Goal: Transaction & Acquisition: Purchase product/service

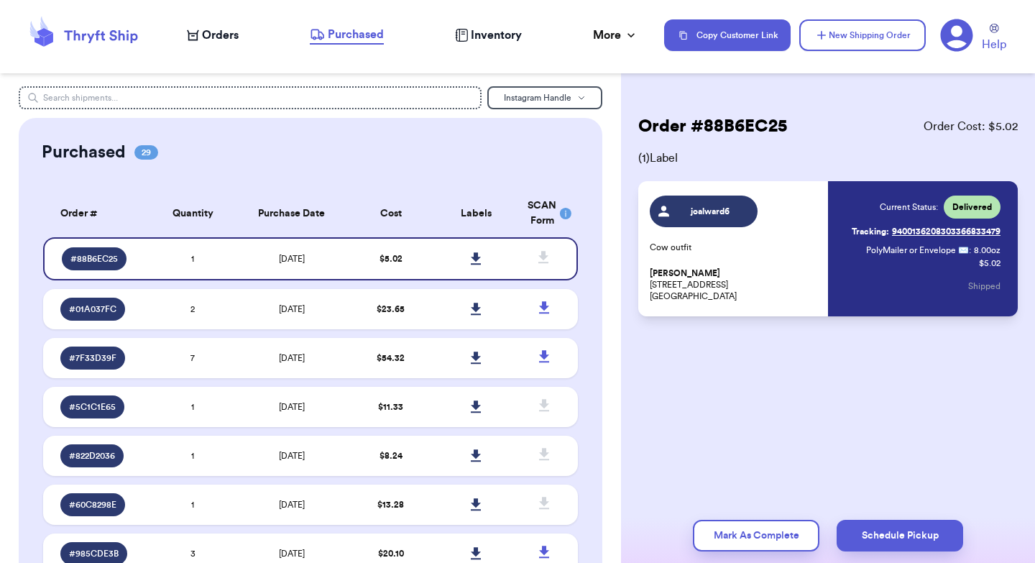
click at [205, 37] on span "Orders" at bounding box center [220, 35] width 37 height 17
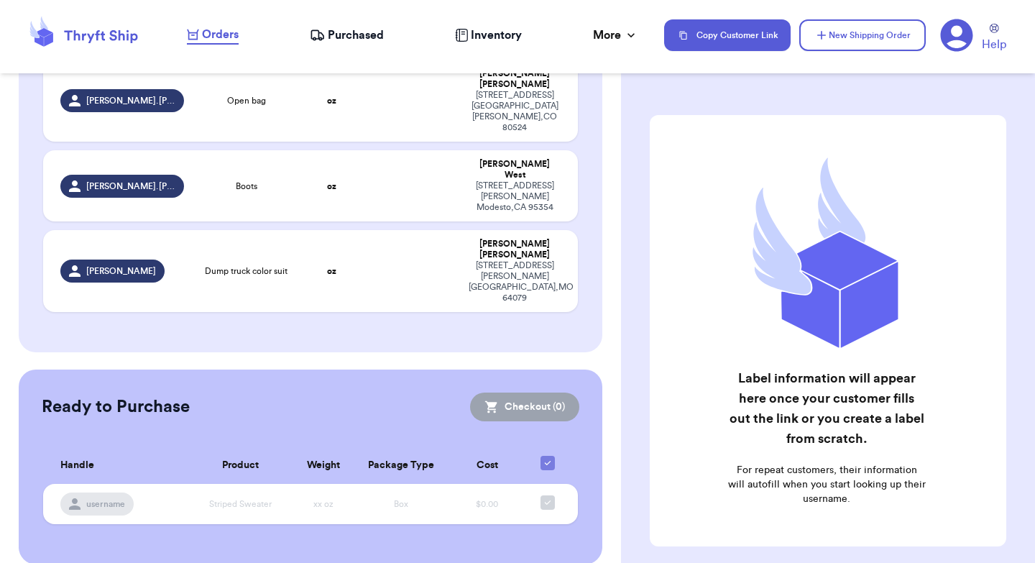
scroll to position [224, 0]
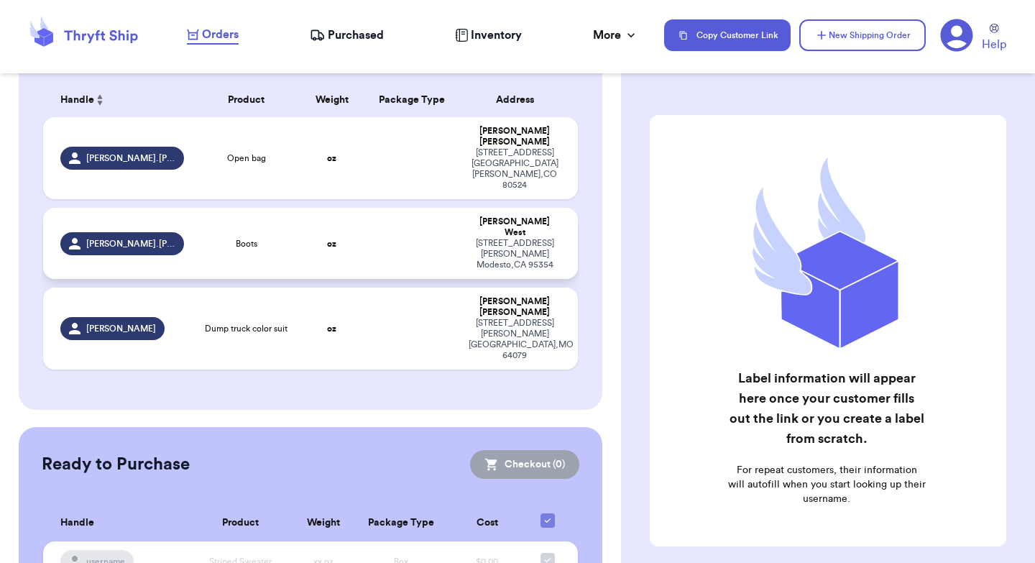
click at [188, 208] on td "[PERSON_NAME].[PERSON_NAME]" at bounding box center [118, 243] width 150 height 71
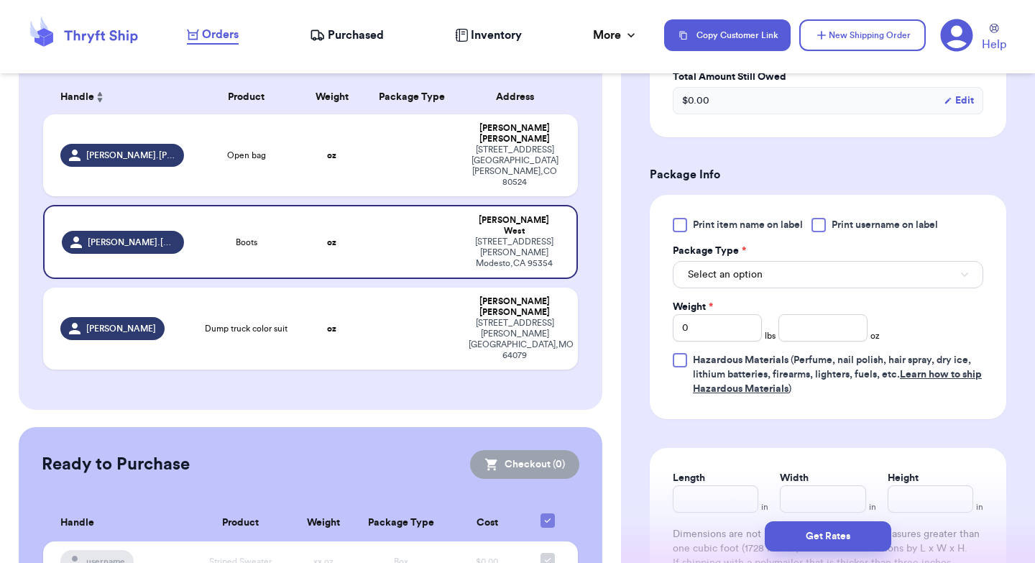
scroll to position [544, 0]
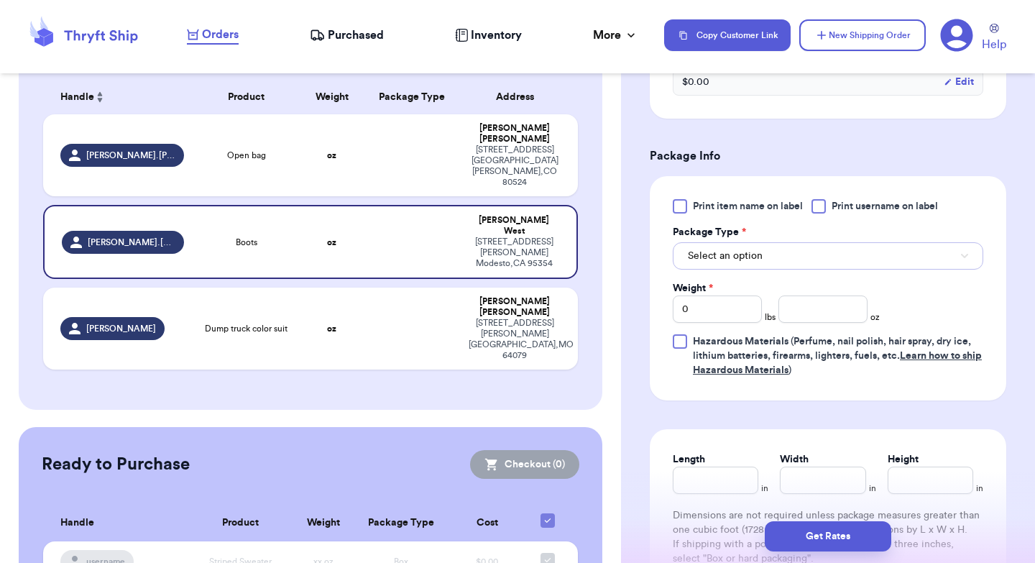
click at [784, 255] on button "Select an option" at bounding box center [828, 255] width 311 height 27
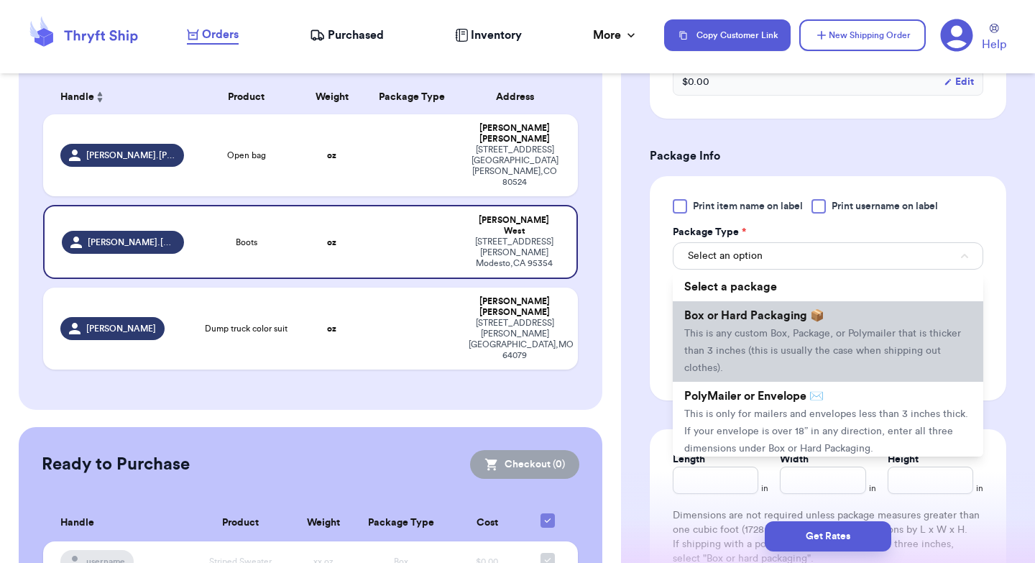
click at [754, 321] on span "Box or Hard Packaging 📦" at bounding box center [755, 316] width 140 height 12
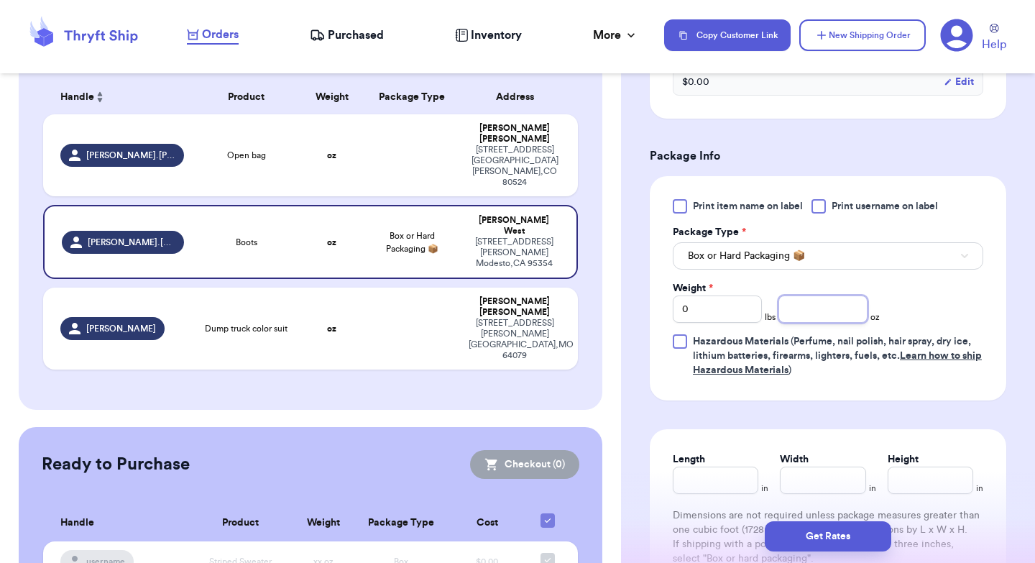
click at [823, 319] on input "number" at bounding box center [823, 309] width 89 height 27
type input "28"
type input "12"
type input "10"
type input "4"
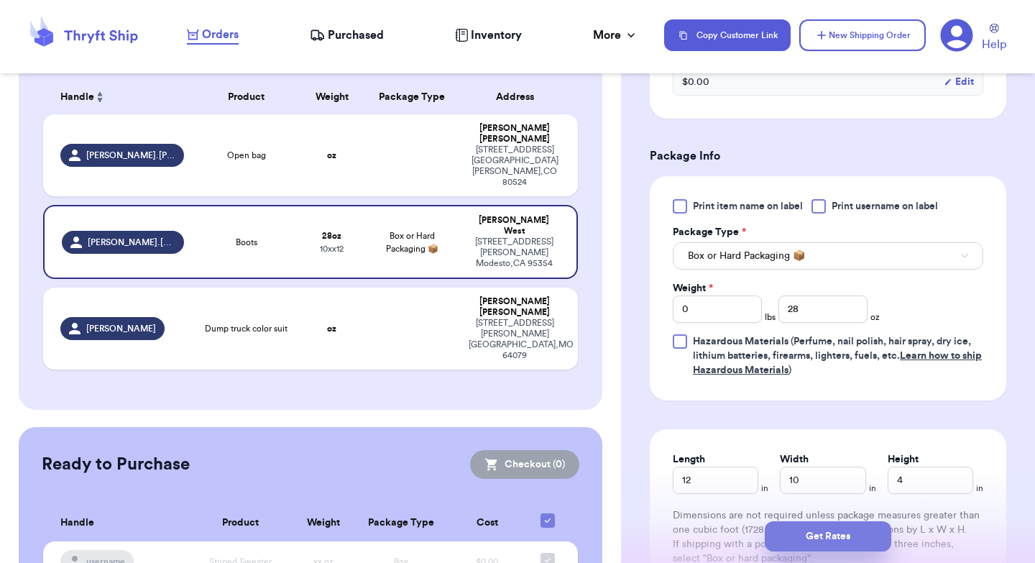
click at [848, 528] on button "Get Rates" at bounding box center [828, 536] width 127 height 30
type input "1"
type input "12"
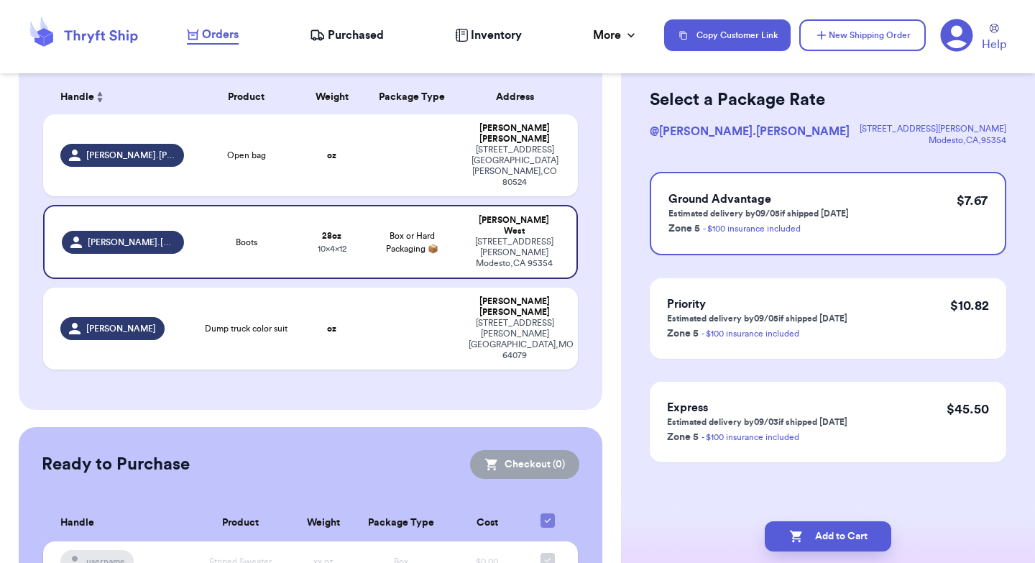
scroll to position [0, 0]
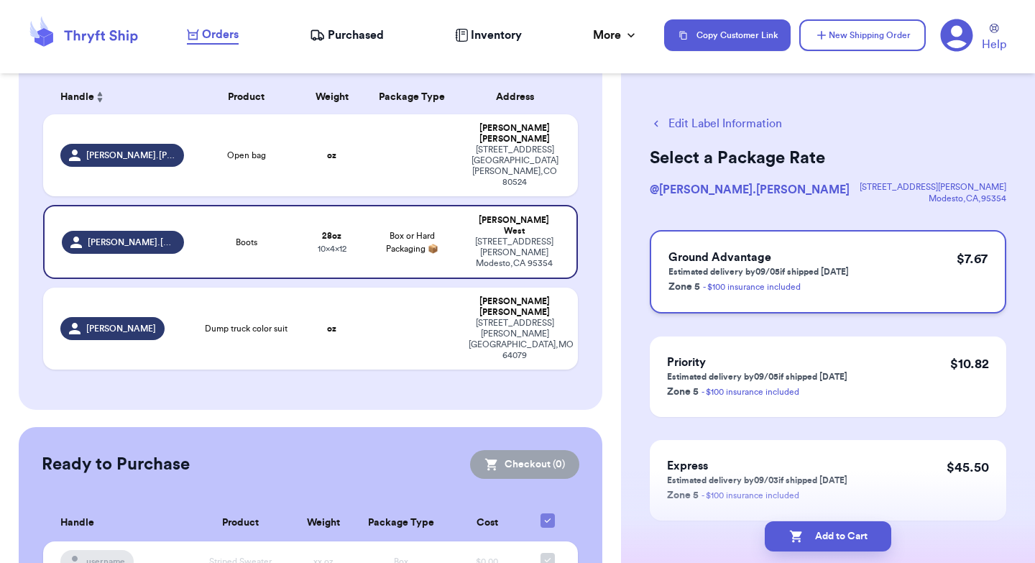
click at [888, 265] on div "Ground Advantage Estimated delivery by 09/05 if shipped [DATE] Zone 5 - $100 in…" at bounding box center [828, 271] width 357 height 83
click at [828, 529] on button "Add to Cart" at bounding box center [828, 536] width 127 height 30
checkbox input "true"
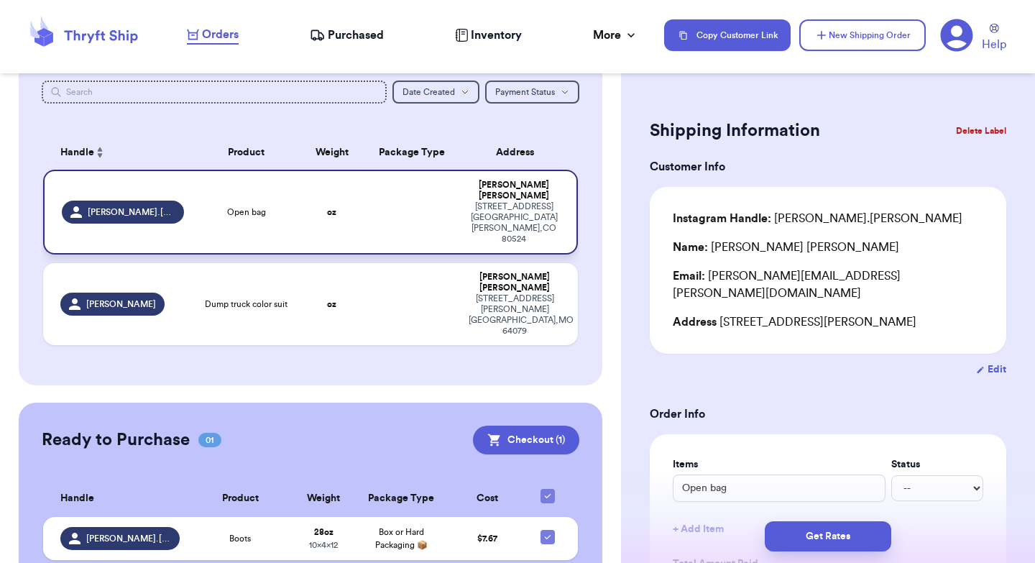
click at [400, 201] on td at bounding box center [412, 212] width 96 height 85
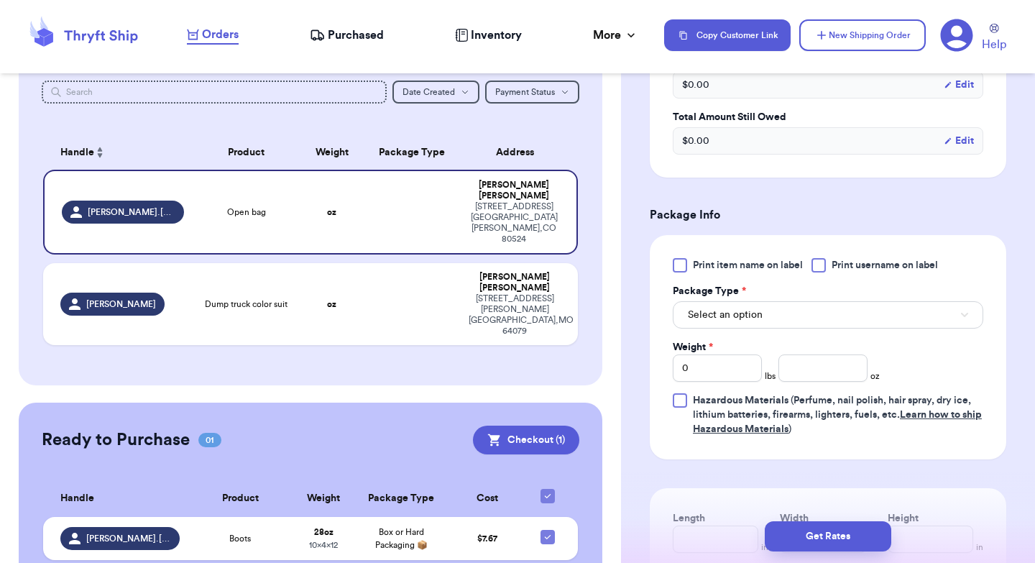
scroll to position [511, 0]
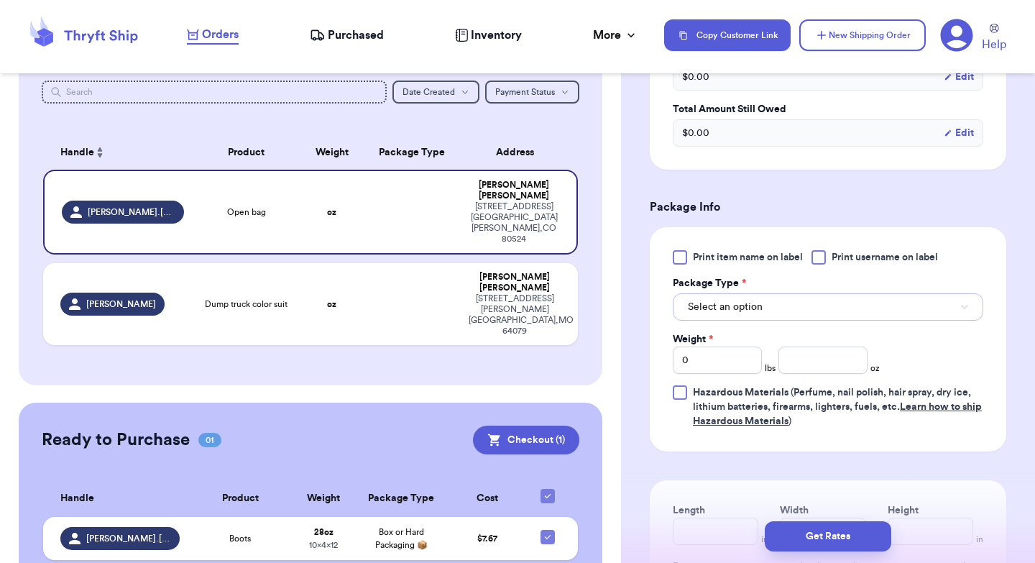
click at [794, 316] on button "Select an option" at bounding box center [828, 306] width 311 height 27
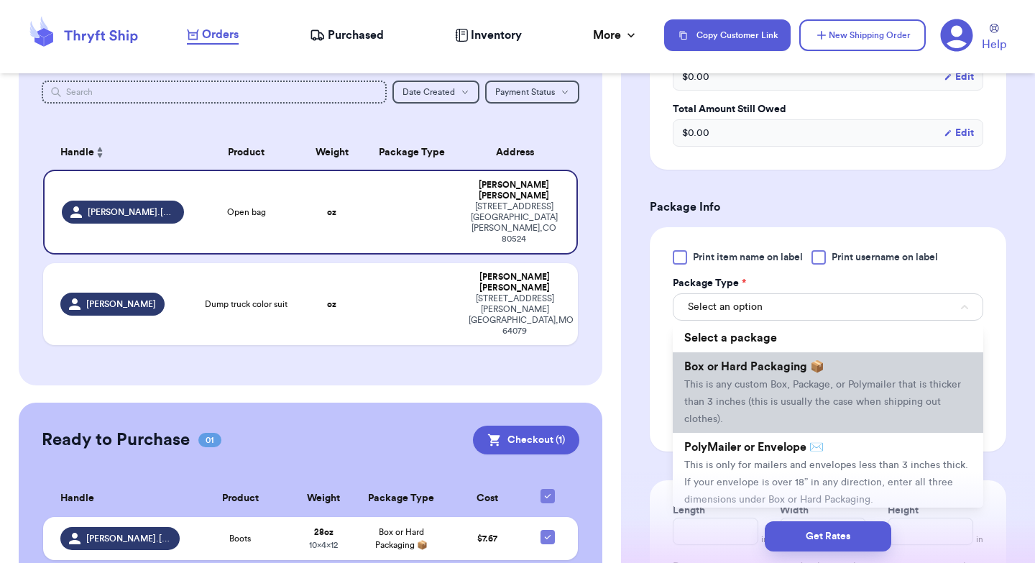
click at [783, 389] on span "This is any custom Box, Package, or Polymailer that is thicker than 3 inches (t…" at bounding box center [823, 402] width 277 height 45
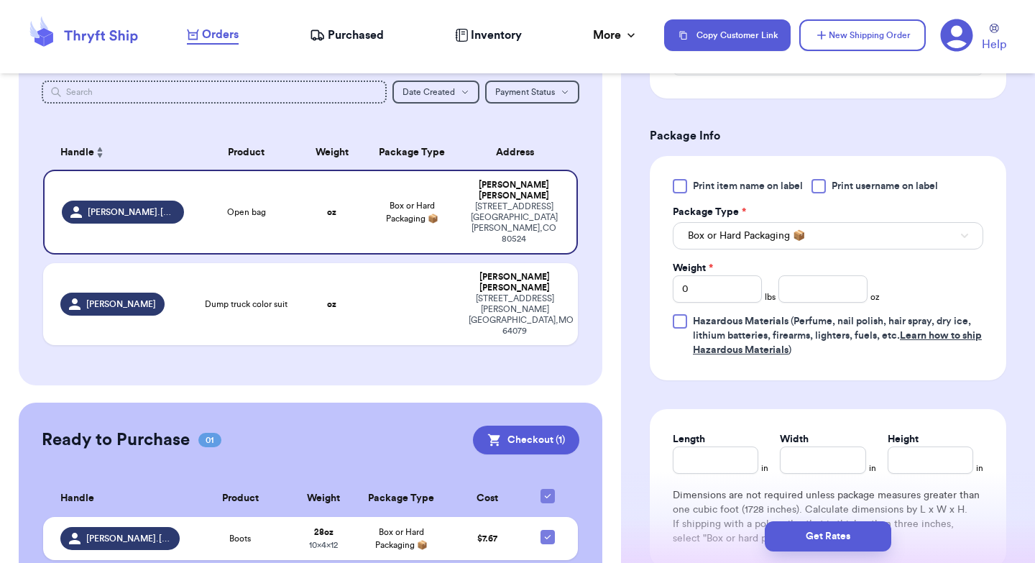
scroll to position [587, 0]
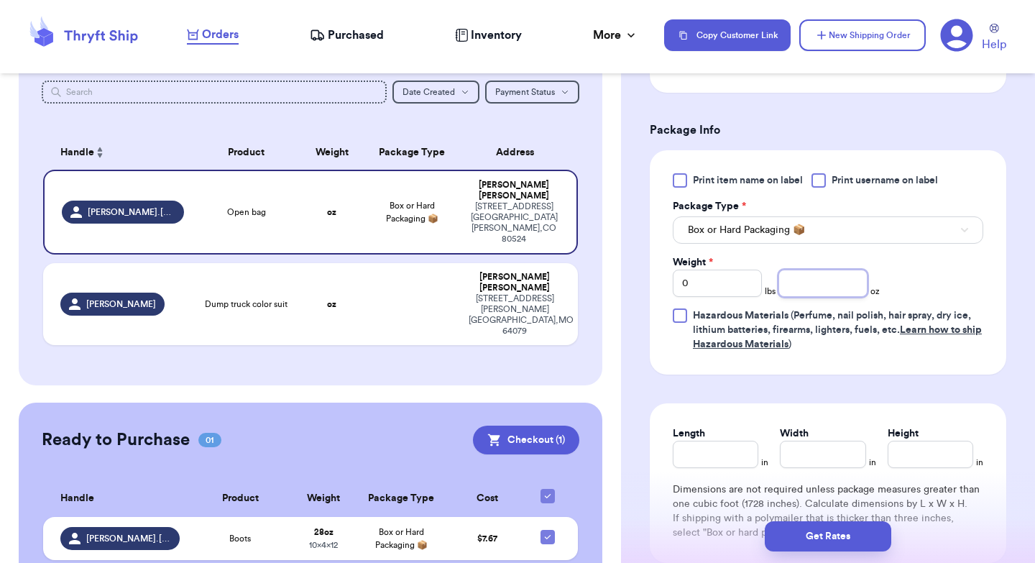
click at [805, 289] on input "number" at bounding box center [823, 283] width 89 height 27
type input "41"
type input "12"
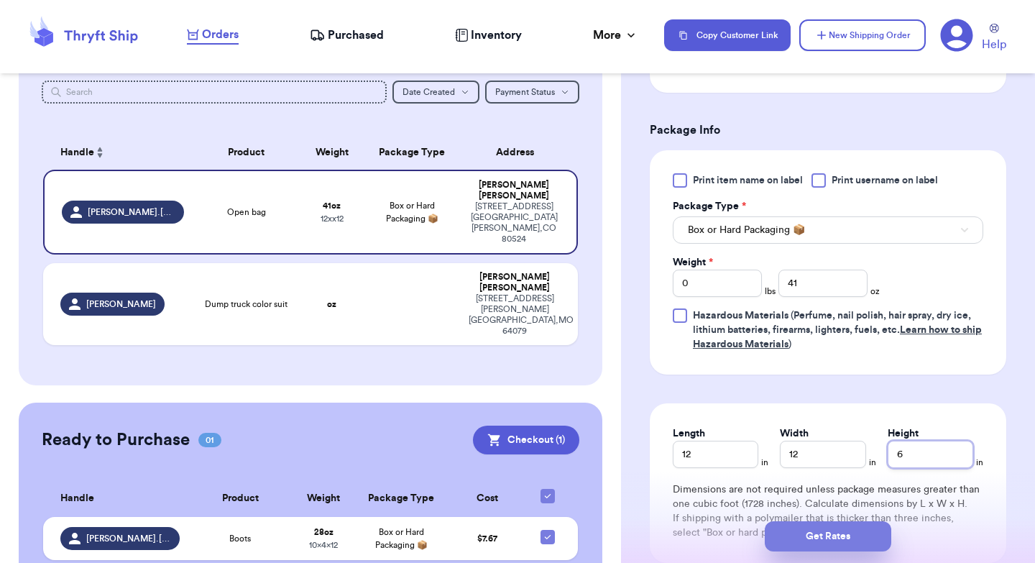
type input "6"
click at [837, 538] on button "Get Rates" at bounding box center [828, 536] width 127 height 30
type input "2"
type input "9"
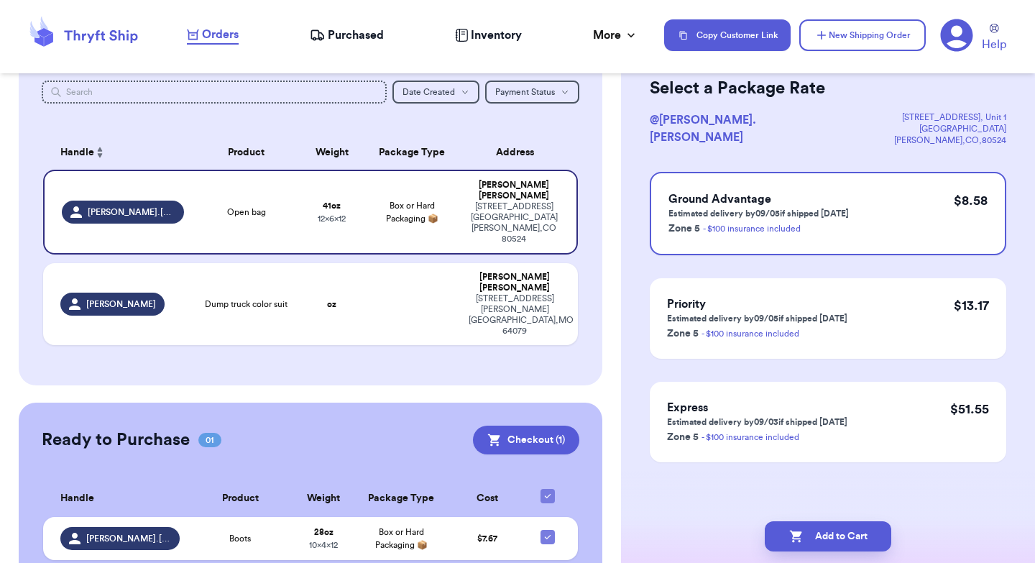
scroll to position [0, 0]
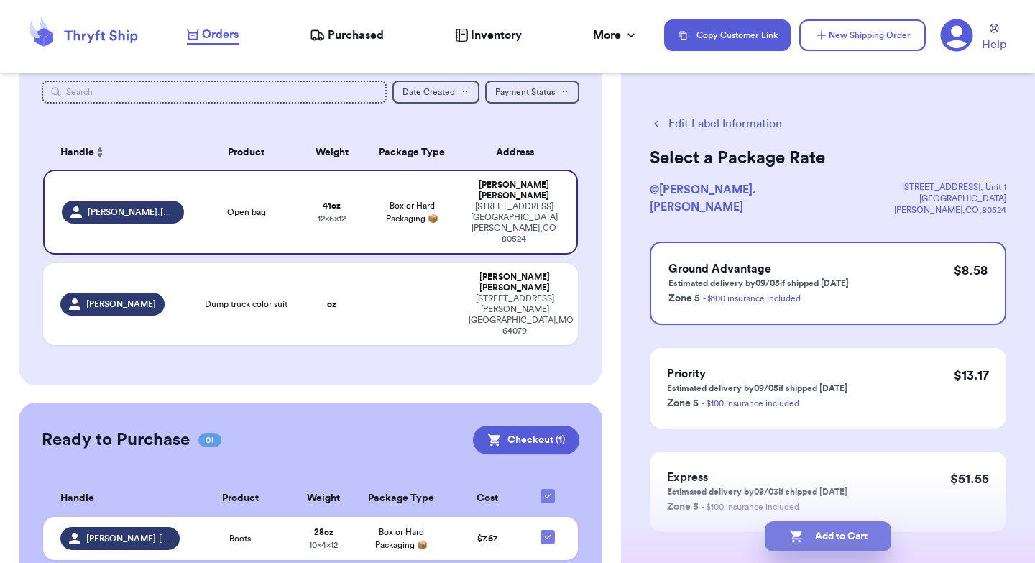
click at [836, 544] on button "Add to Cart" at bounding box center [828, 536] width 127 height 30
checkbox input "true"
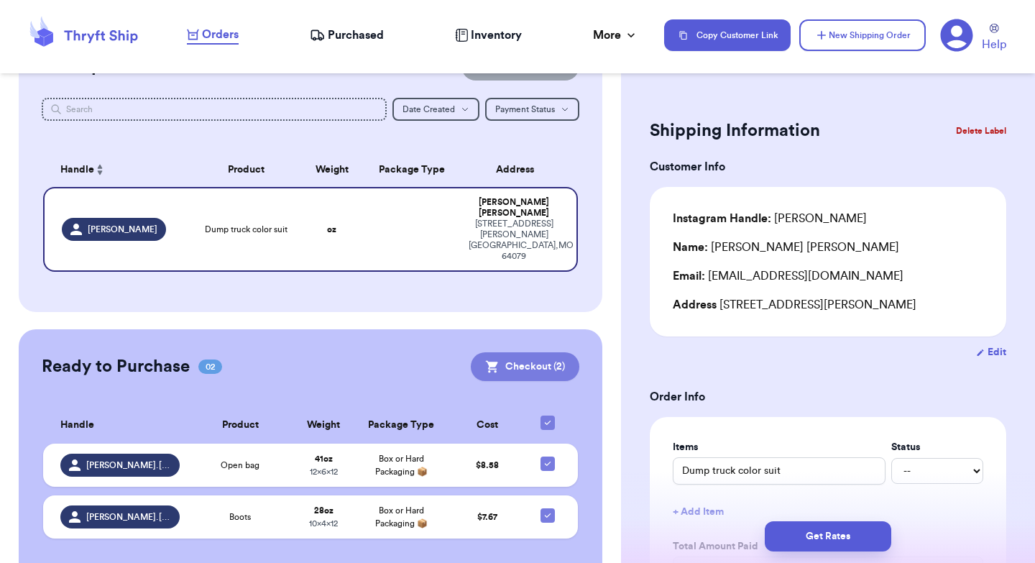
click at [526, 352] on button "Checkout ( 2 )" at bounding box center [525, 366] width 109 height 29
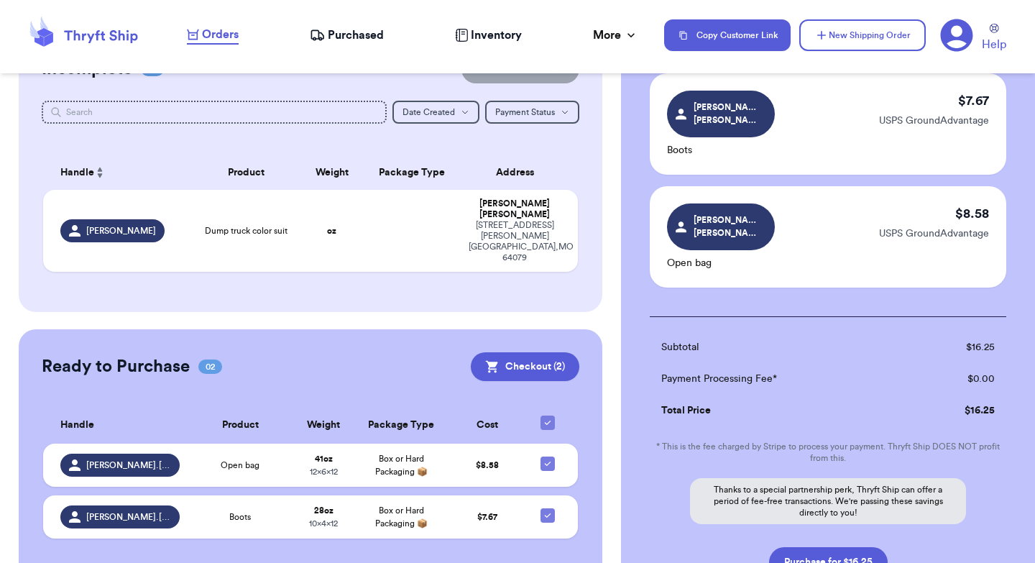
scroll to position [194, 0]
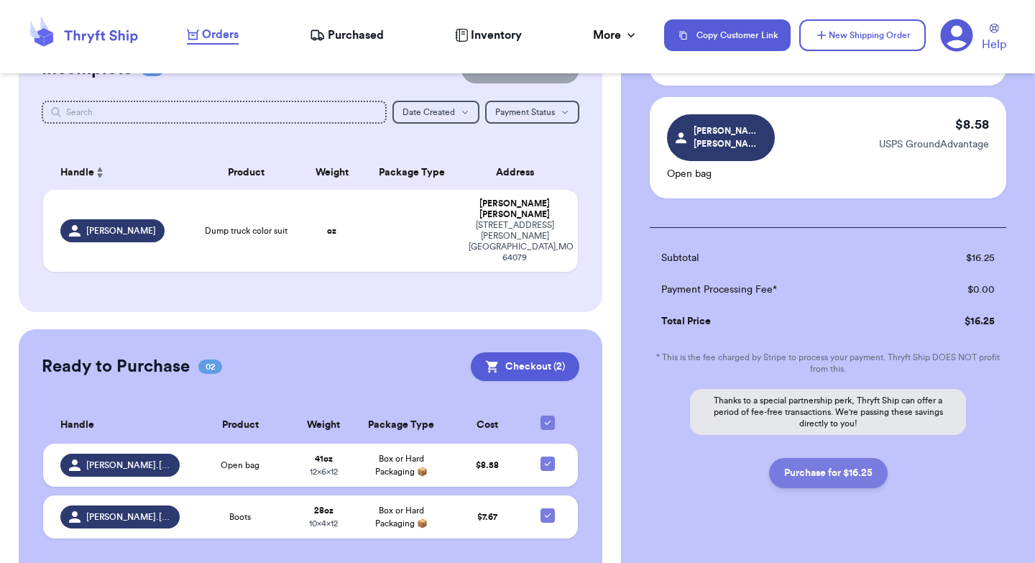
click at [806, 458] on button "Purchase for $16.25" at bounding box center [828, 473] width 119 height 30
checkbox input "false"
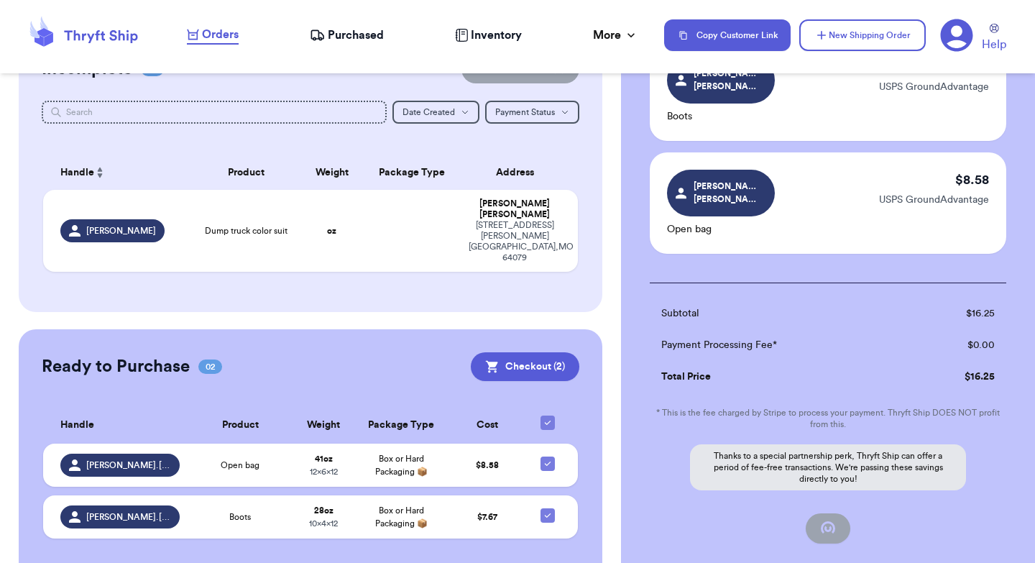
checkbox input "true"
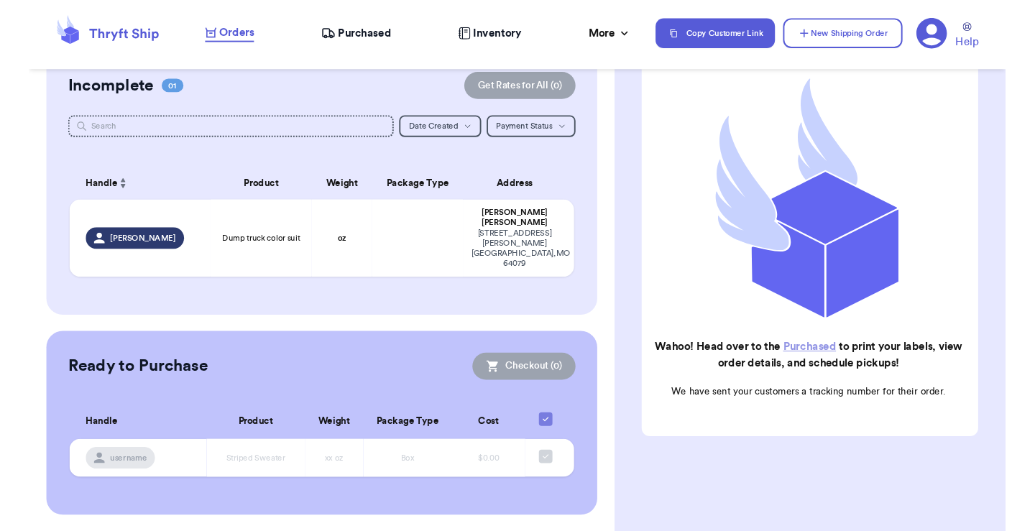
scroll to position [96, 0]
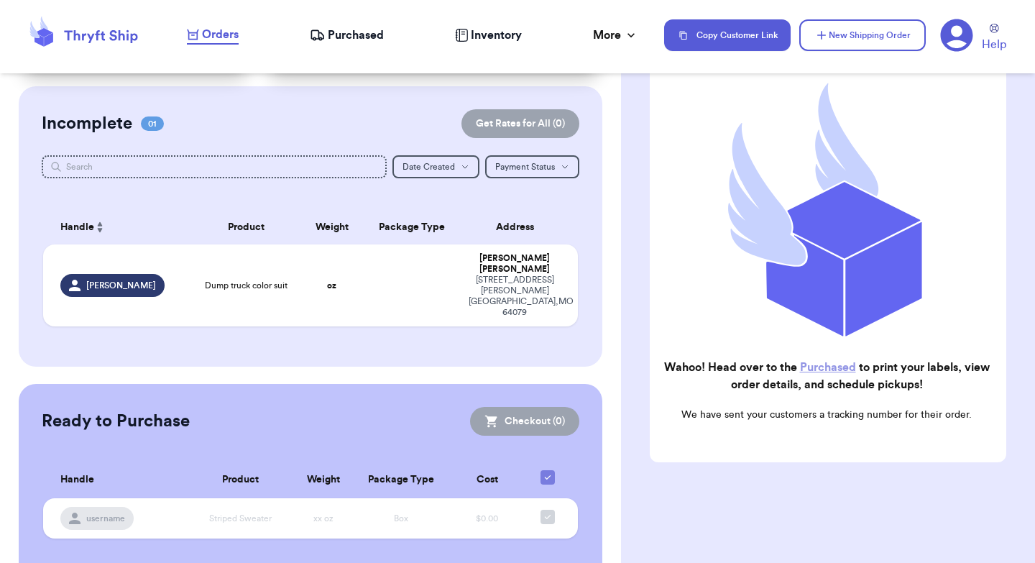
click at [358, 32] on span "Purchased" at bounding box center [356, 35] width 56 height 17
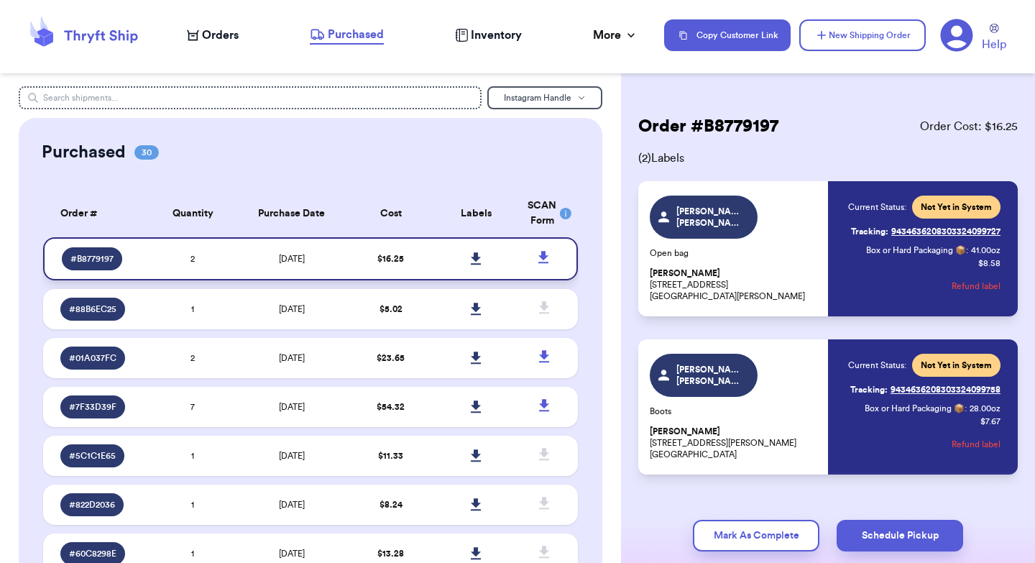
click at [472, 259] on icon at bounding box center [476, 258] width 11 height 13
